Goal: Task Accomplishment & Management: Use online tool/utility

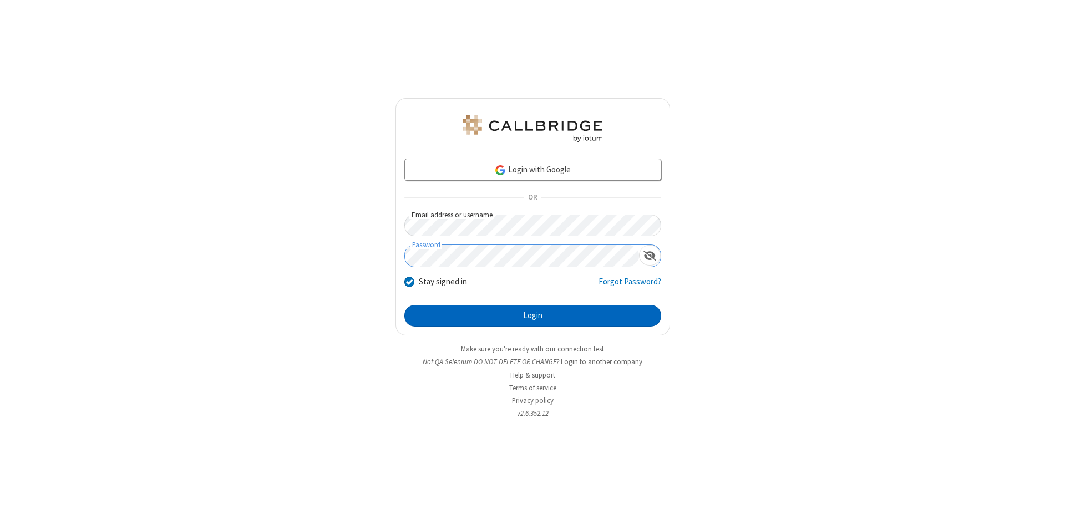
click at [533, 316] on button "Login" at bounding box center [532, 316] width 257 height 22
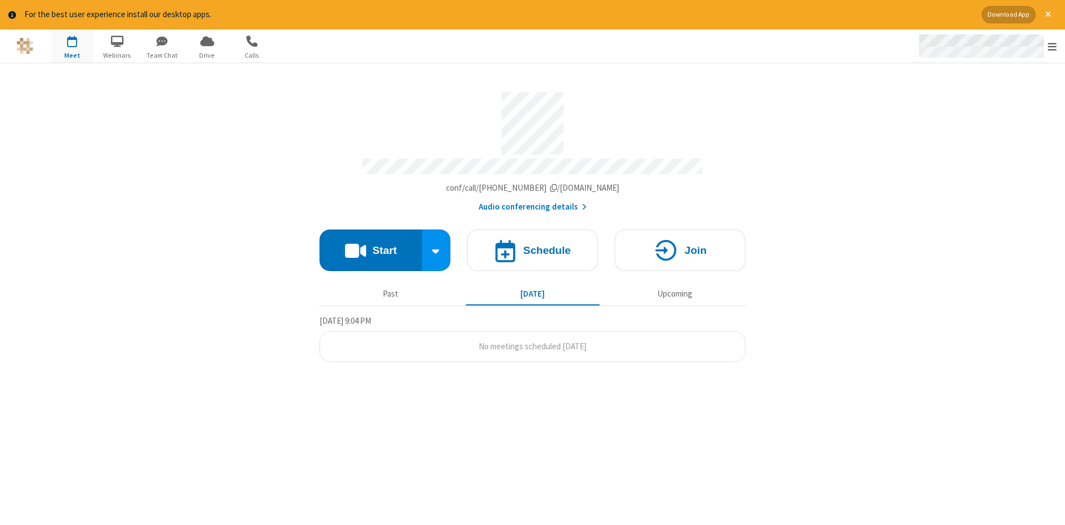
click at [1052, 47] on span "Open menu" at bounding box center [1052, 46] width 9 height 11
click at [207, 55] on span "Drive" at bounding box center [207, 55] width 42 height 10
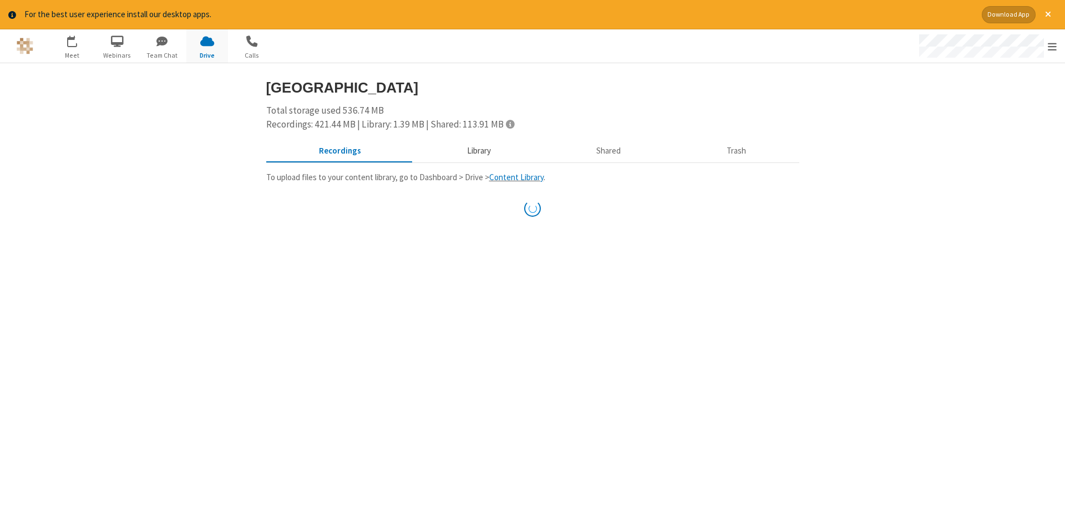
click at [477, 150] on button "Library" at bounding box center [479, 150] width 130 height 21
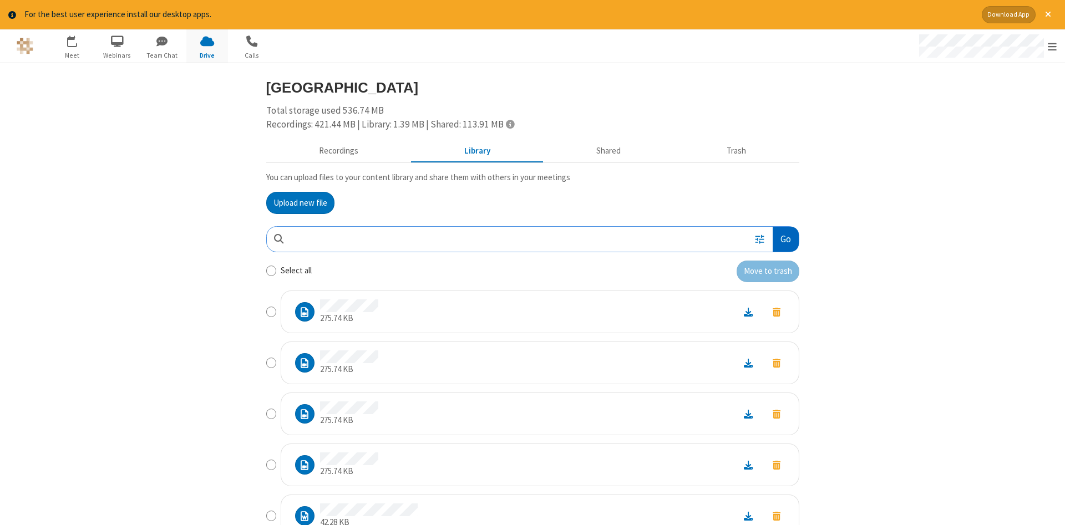
click at [785, 239] on button "Go" at bounding box center [786, 239] width 26 height 25
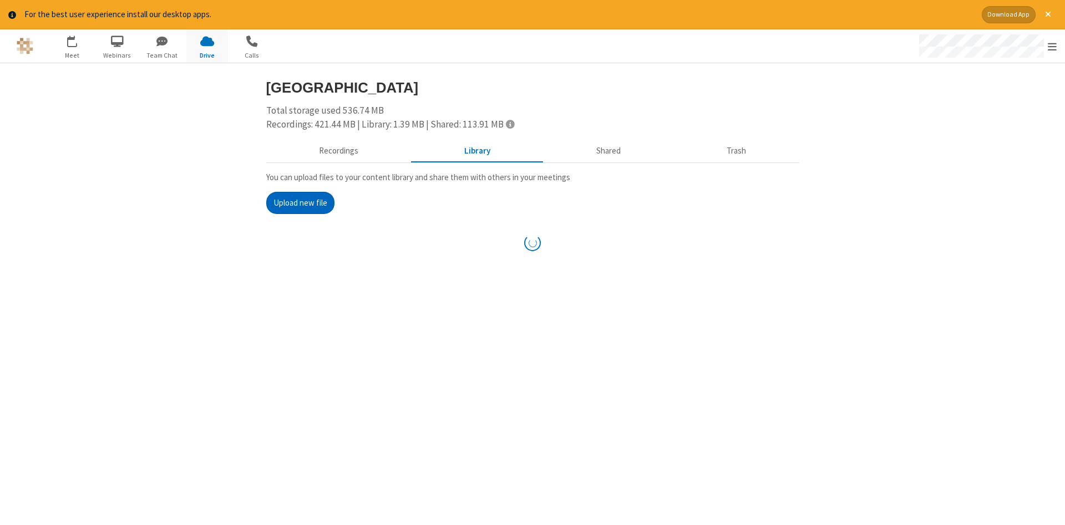
click at [300, 202] on button "Upload new file" at bounding box center [300, 203] width 68 height 22
